Goal: Information Seeking & Learning: Learn about a topic

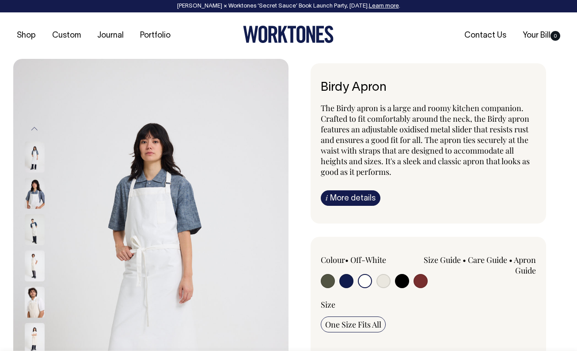
select select "Off-White"
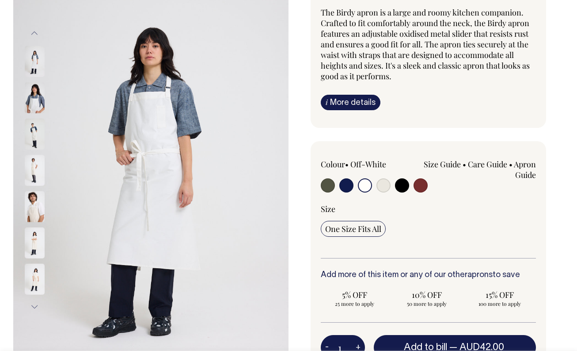
click at [266, 56] on img at bounding box center [150, 169] width 275 height 413
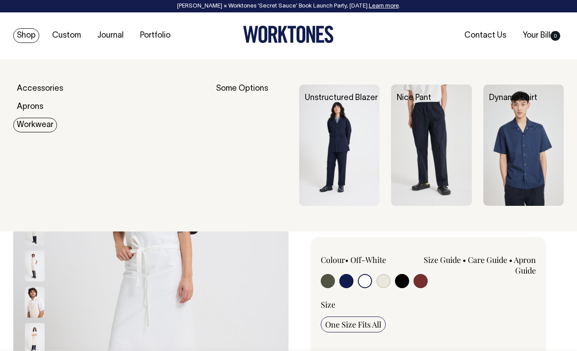
click at [27, 122] on link "Workwear" at bounding box center [35, 125] width 44 height 15
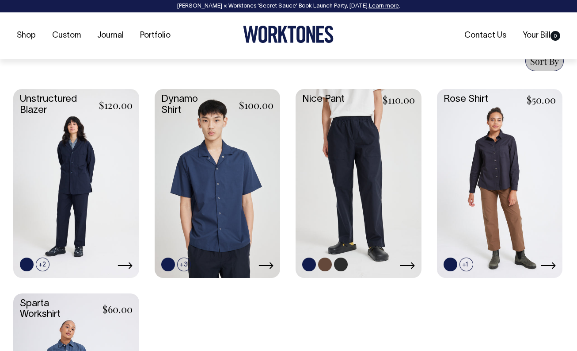
scroll to position [352, 0]
click at [344, 199] on link at bounding box center [359, 181] width 126 height 187
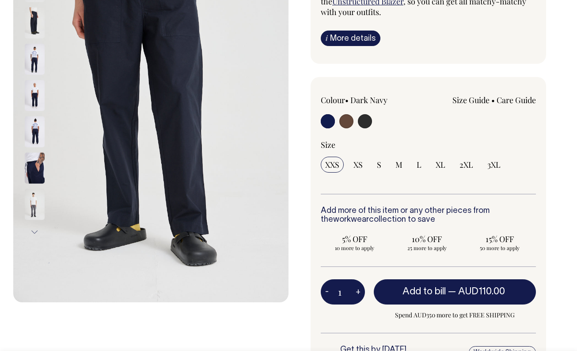
scroll to position [171, 0]
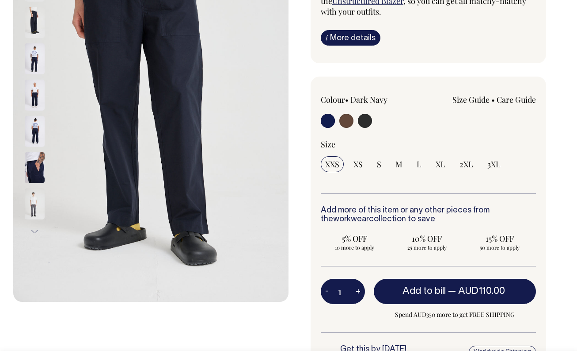
click at [365, 114] on input "radio" at bounding box center [365, 121] width 14 height 14
radio input "true"
select select "Charcoal"
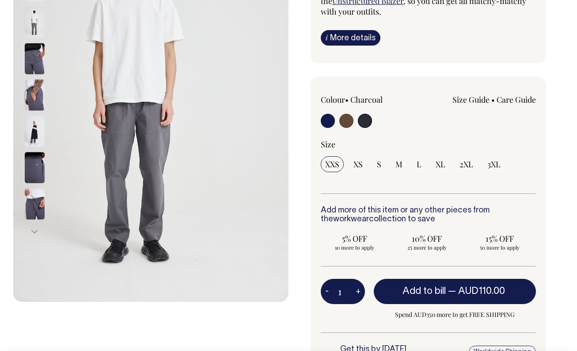
click at [346, 114] on input "radio" at bounding box center [347, 121] width 14 height 14
radio input "true"
radio input "false"
radio input "true"
select select "Chocolate"
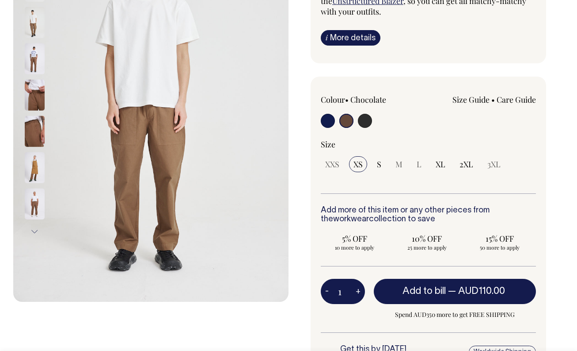
click at [327, 114] on input "radio" at bounding box center [328, 121] width 14 height 14
radio input "true"
select select "Dark Navy"
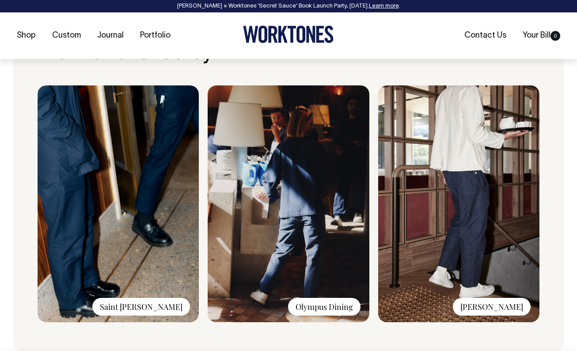
scroll to position [651, 0]
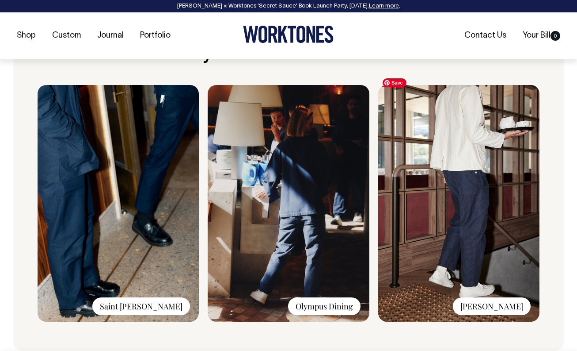
click at [469, 218] on img at bounding box center [458, 203] width 161 height 237
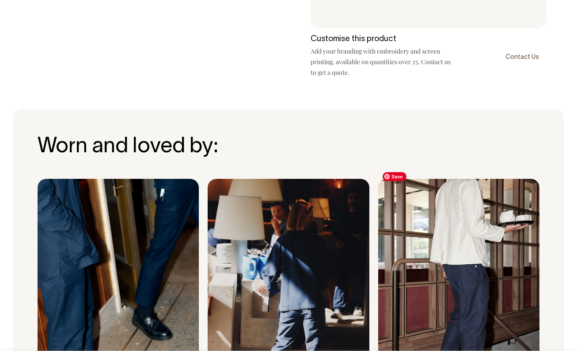
click at [470, 207] on img at bounding box center [458, 297] width 161 height 237
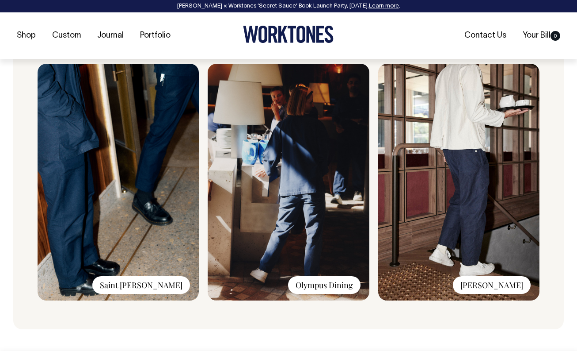
scroll to position [673, 0]
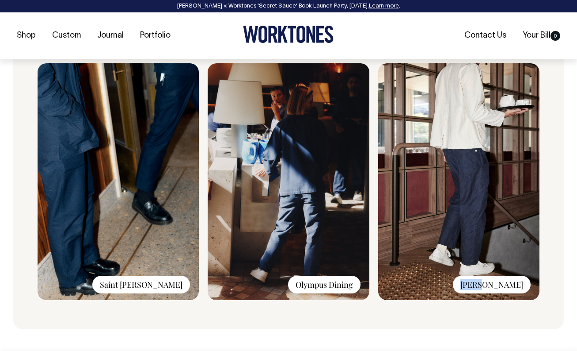
drag, startPoint x: 524, startPoint y: 274, endPoint x: 503, endPoint y: 272, distance: 20.8
click at [503, 275] on div "Lucia" at bounding box center [492, 284] width 78 height 18
copy div "Lucia"
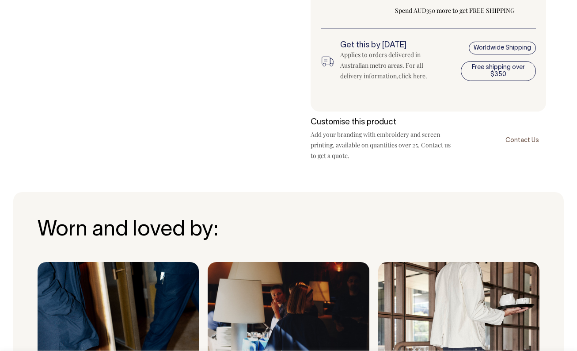
scroll to position [474, 0]
